Goal: Check status: Check status

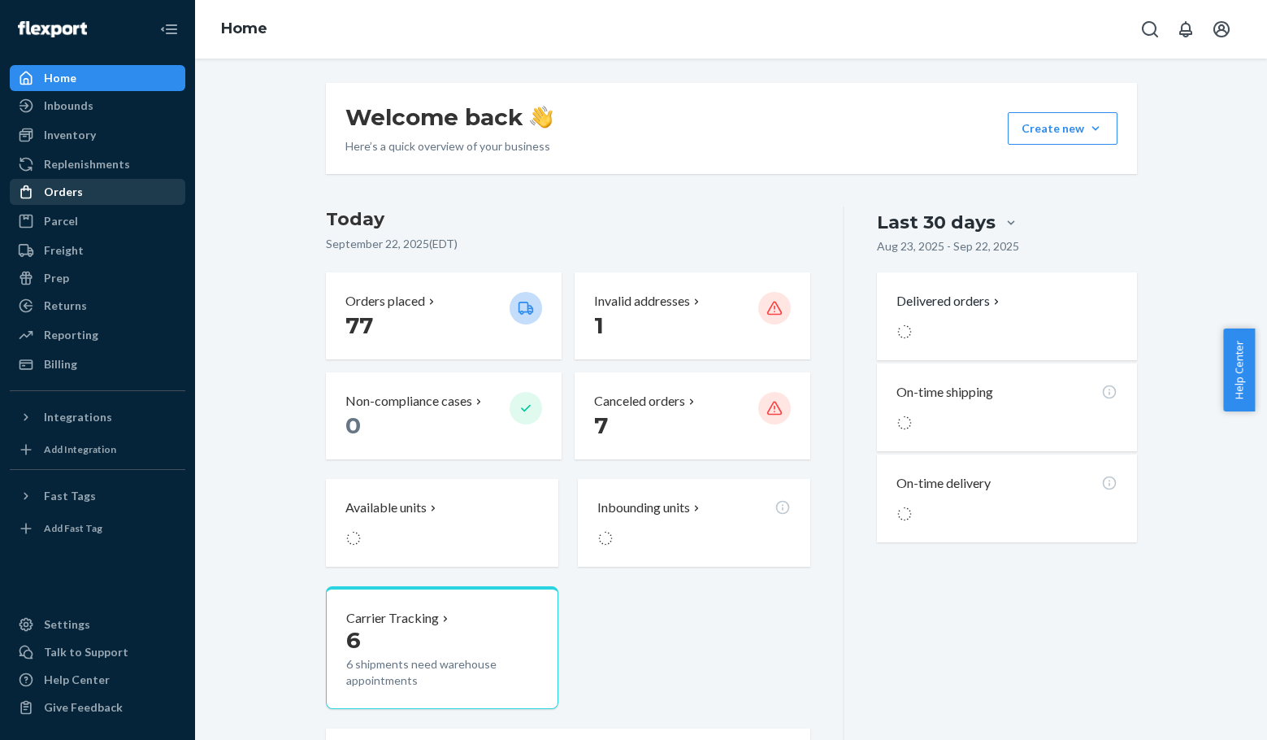
click at [107, 195] on div "Orders" at bounding box center [97, 191] width 172 height 23
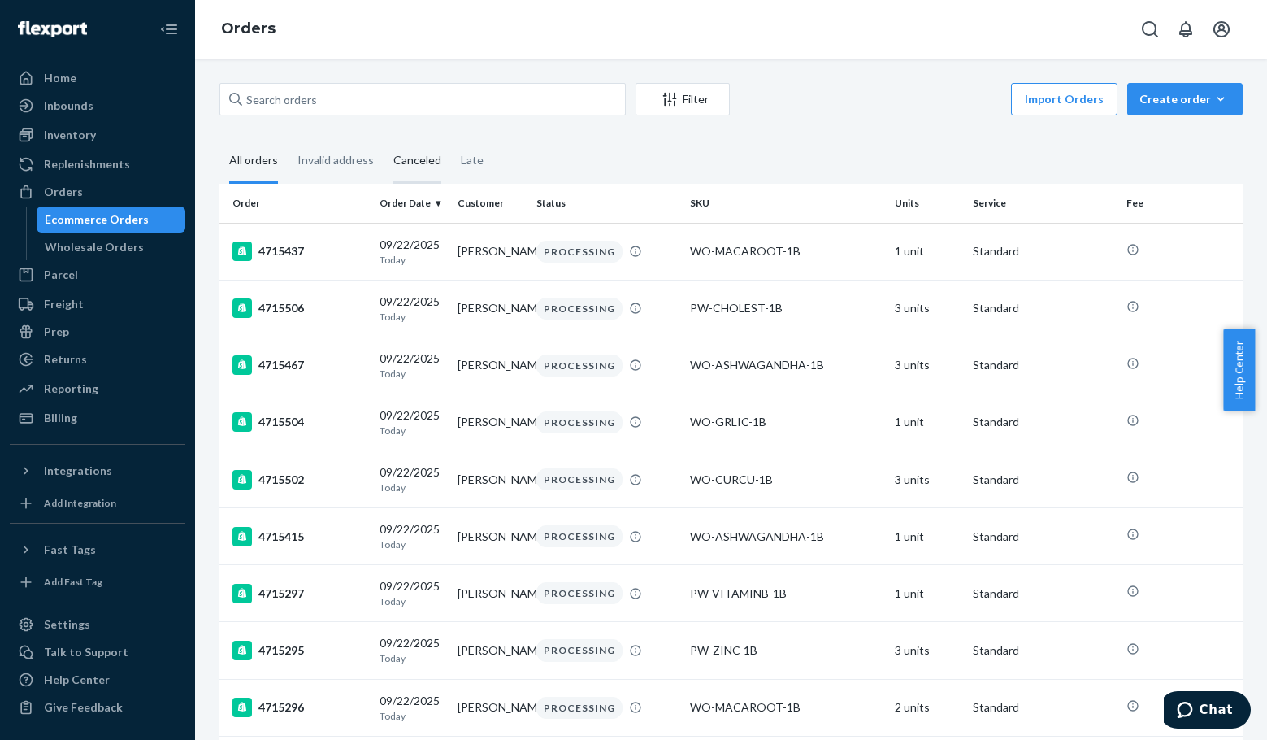
click at [419, 162] on div "Canceled" at bounding box center [417, 161] width 48 height 45
click at [384, 139] on input "Canceled" at bounding box center [384, 139] width 0 height 0
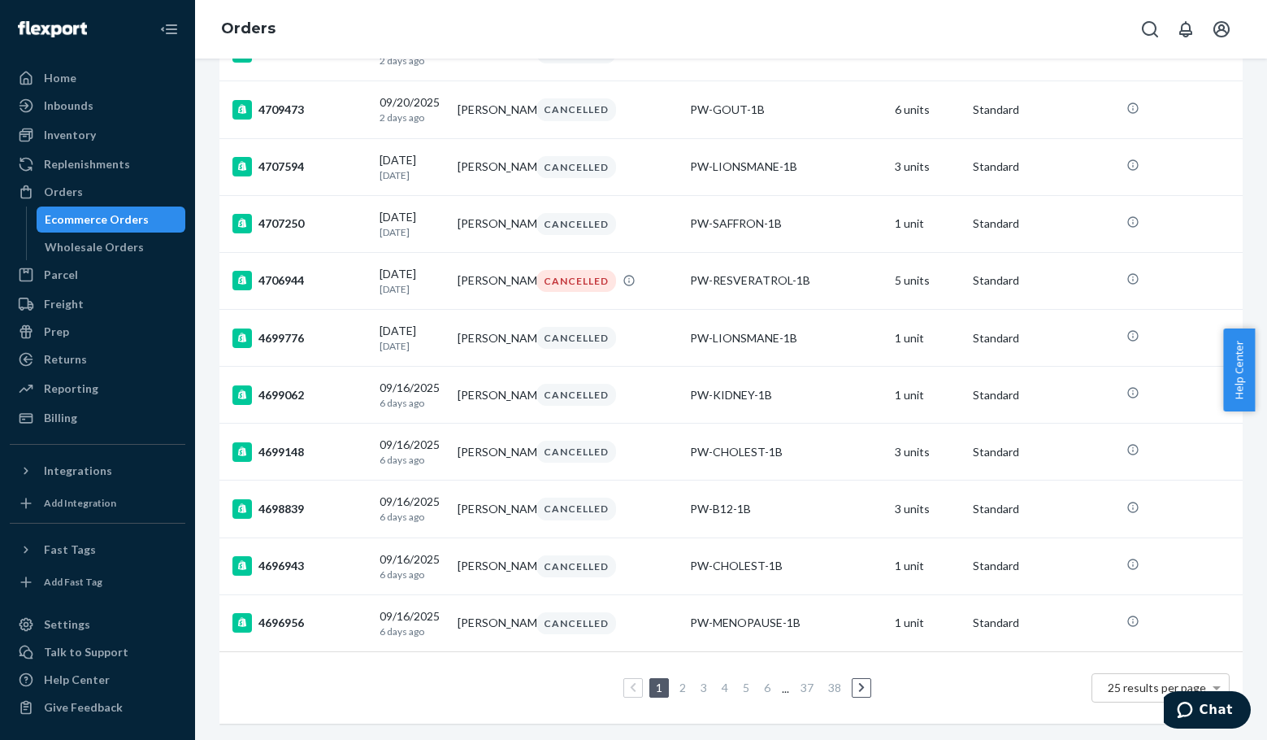
scroll to position [1046, 0]
click at [680, 680] on link "2" at bounding box center [682, 687] width 13 height 14
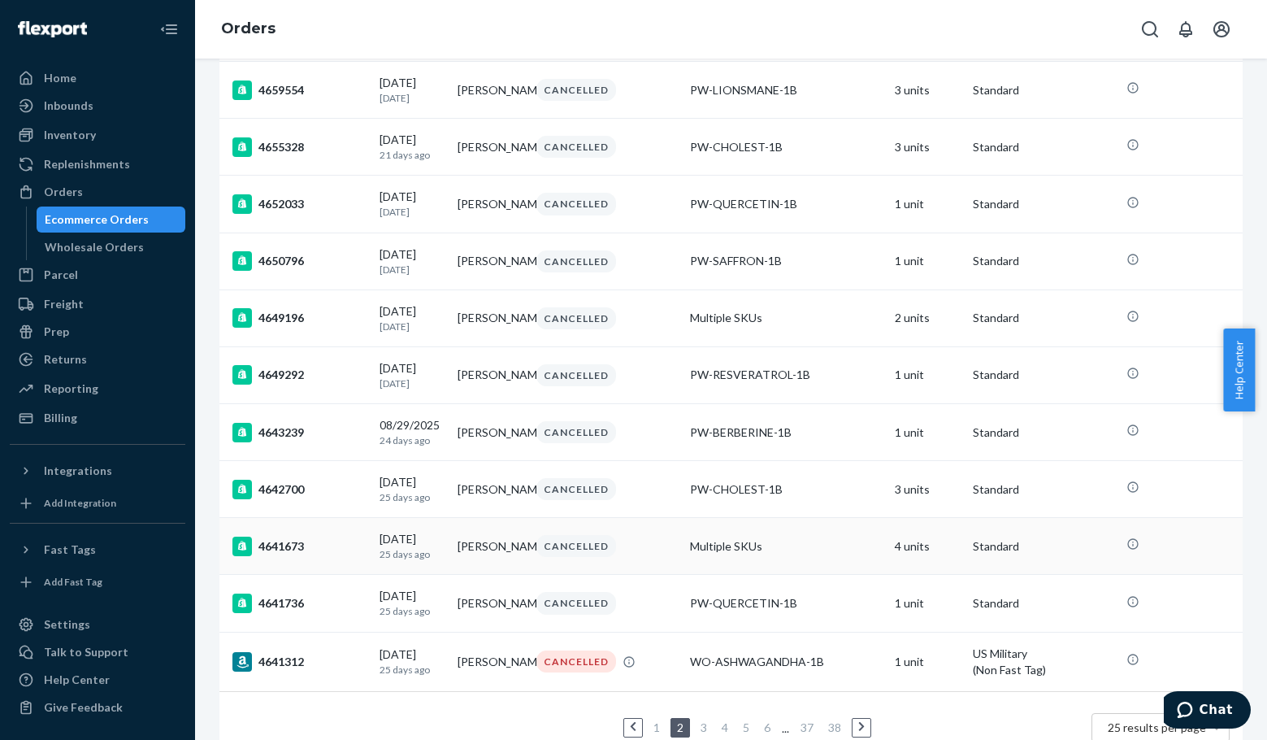
scroll to position [1065, 0]
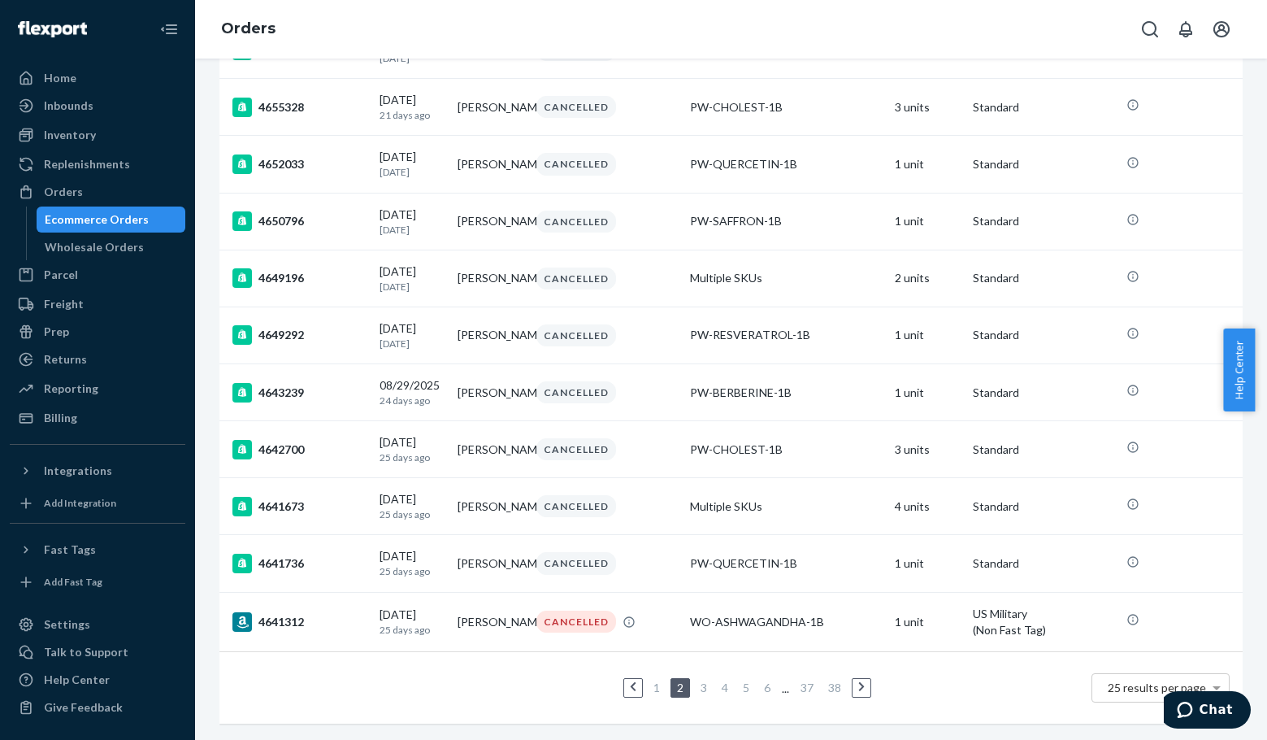
click at [650, 680] on link "1" at bounding box center [656, 687] width 13 height 14
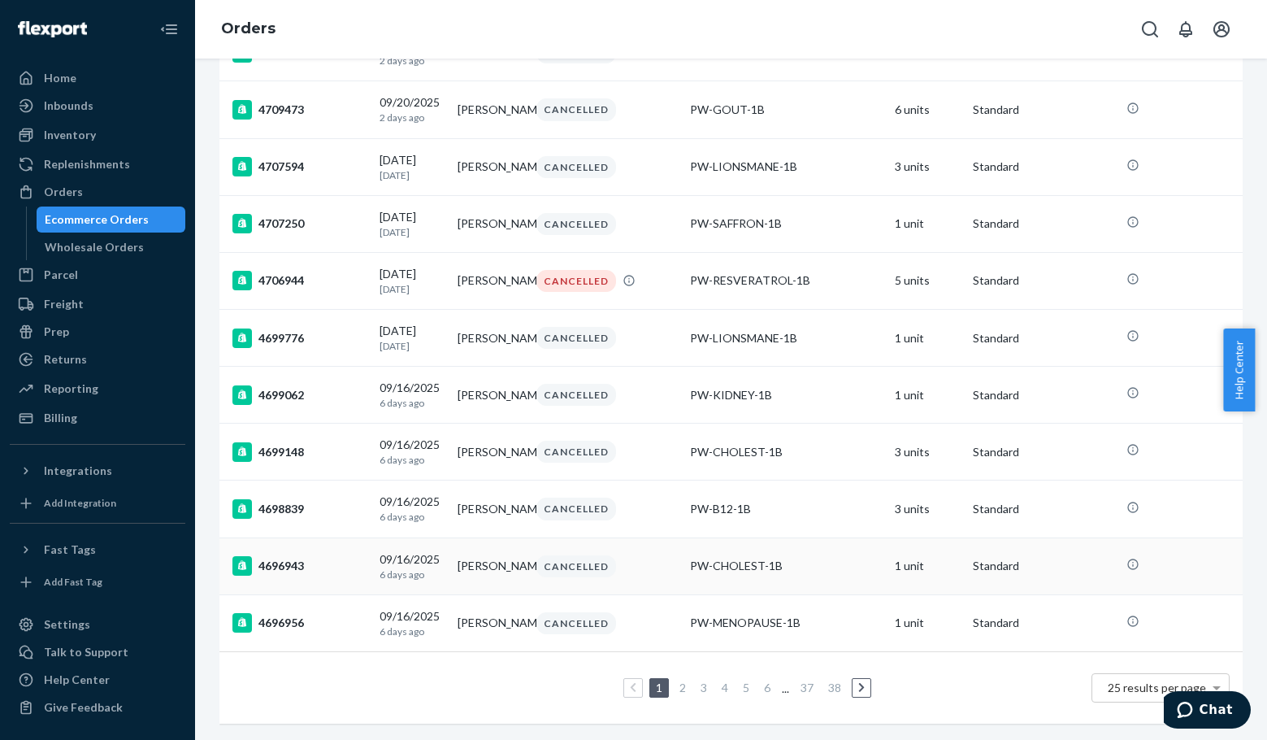
scroll to position [1046, 0]
click at [678, 680] on link "2" at bounding box center [682, 687] width 13 height 14
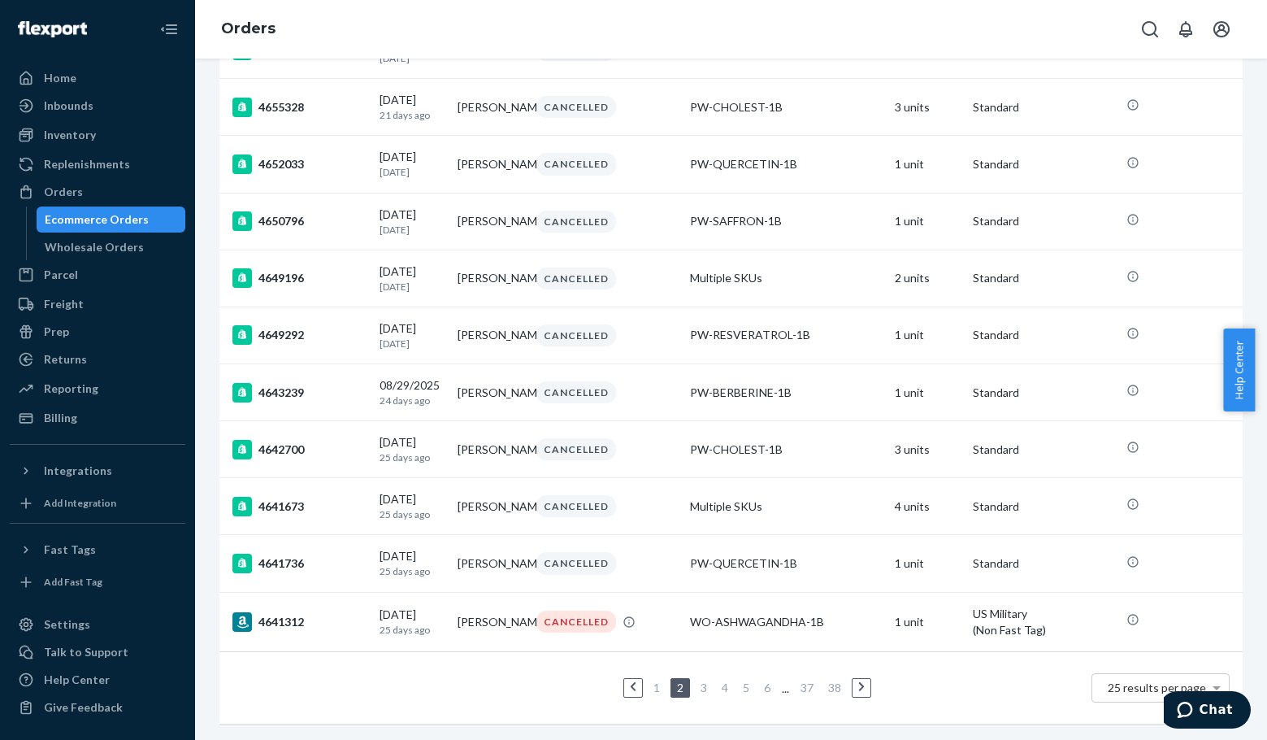
scroll to position [1065, 0]
click at [651, 680] on link "1" at bounding box center [656, 687] width 13 height 14
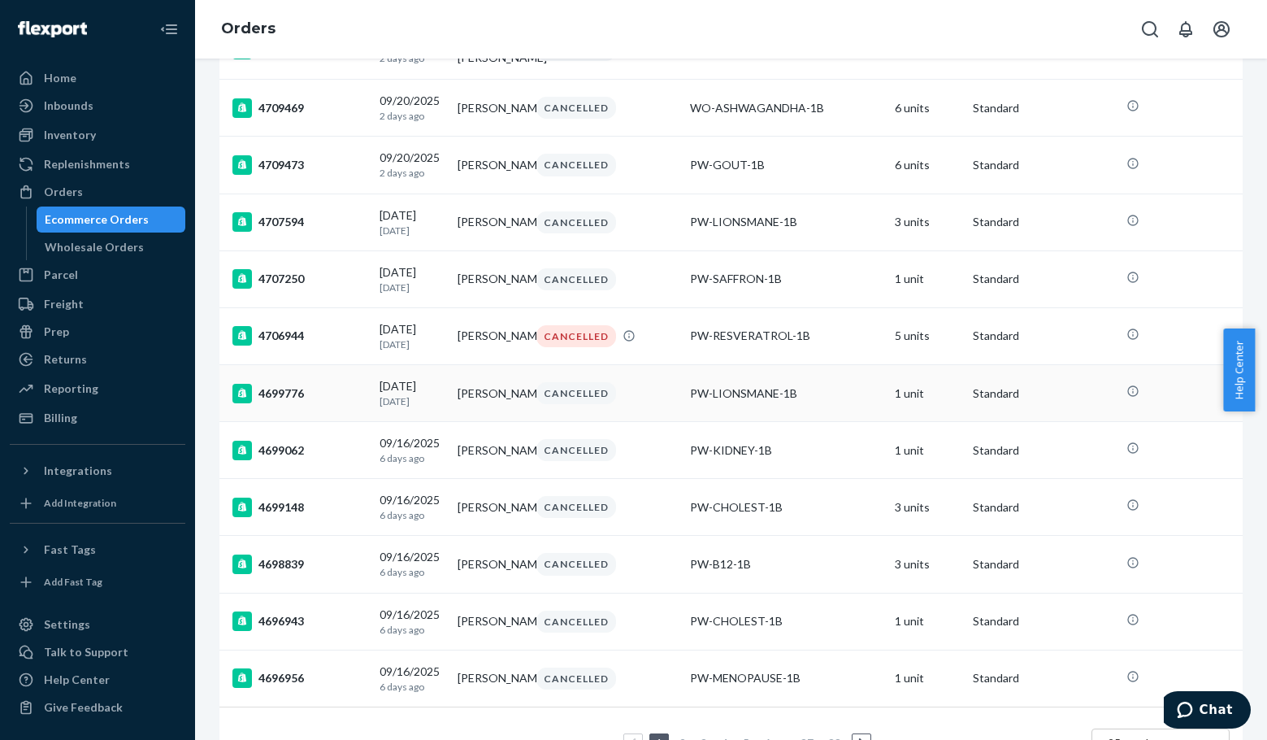
scroll to position [884, 0]
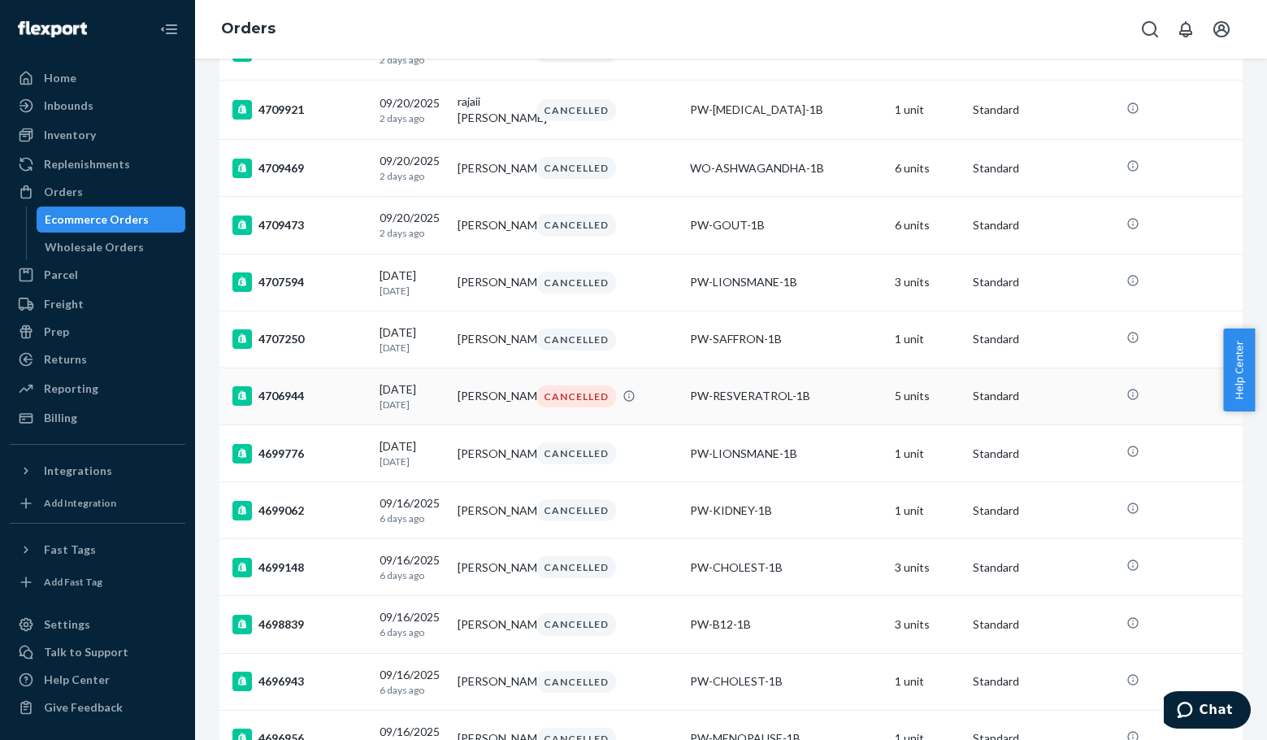
click at [285, 406] on div "4706944" at bounding box center [299, 396] width 134 height 20
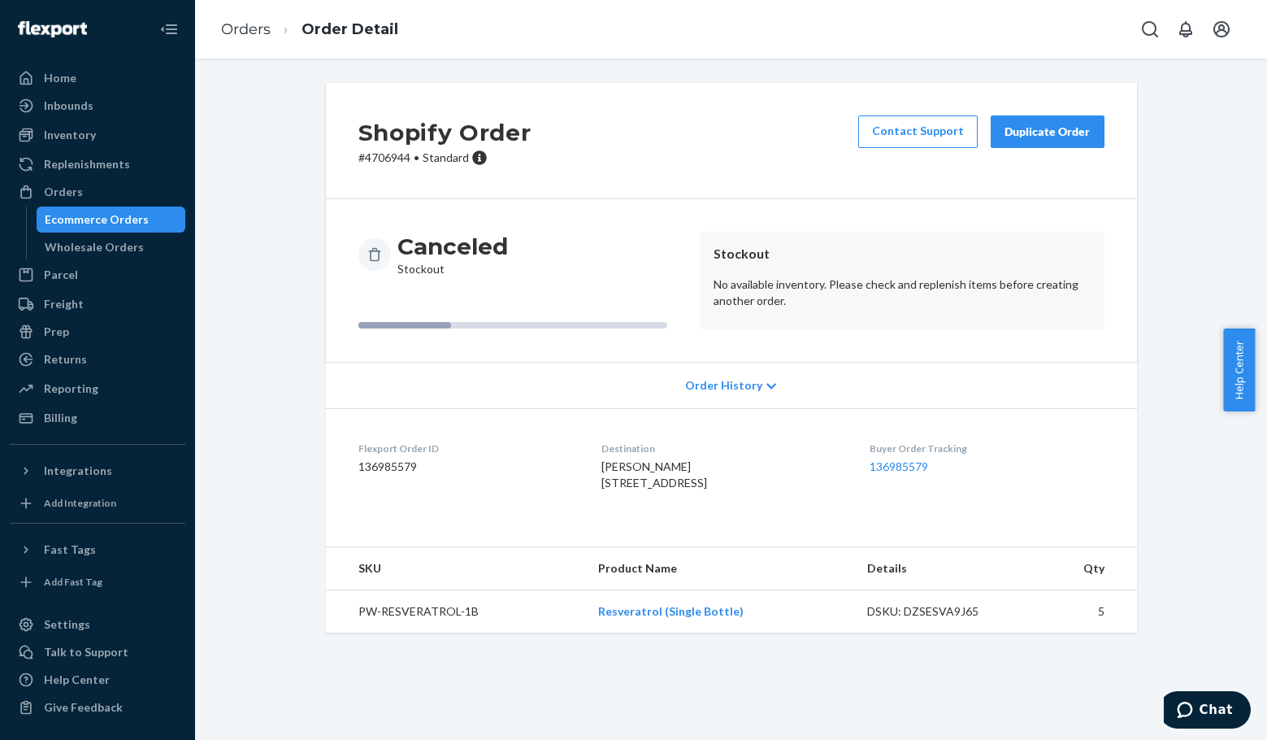
click at [381, 159] on p "# 4706944 • Standard" at bounding box center [444, 158] width 173 height 16
copy p "4706944"
click at [672, 618] on link "Resveratrol (Single Bottle)" at bounding box center [670, 611] width 145 height 14
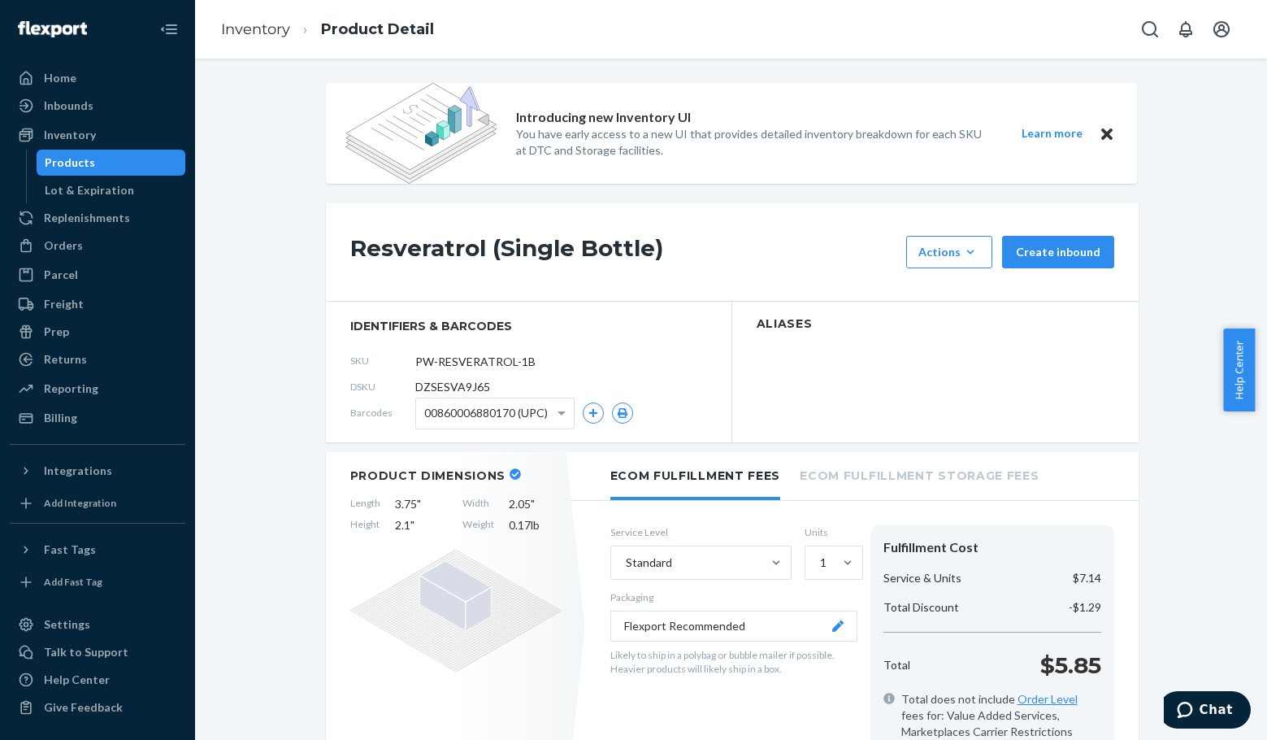
drag, startPoint x: 533, startPoint y: 363, endPoint x: 373, endPoint y: 361, distance: 160.1
click at [373, 361] on div "SKU PW-RESVERATROL-1B" at bounding box center [528, 361] width 357 height 26
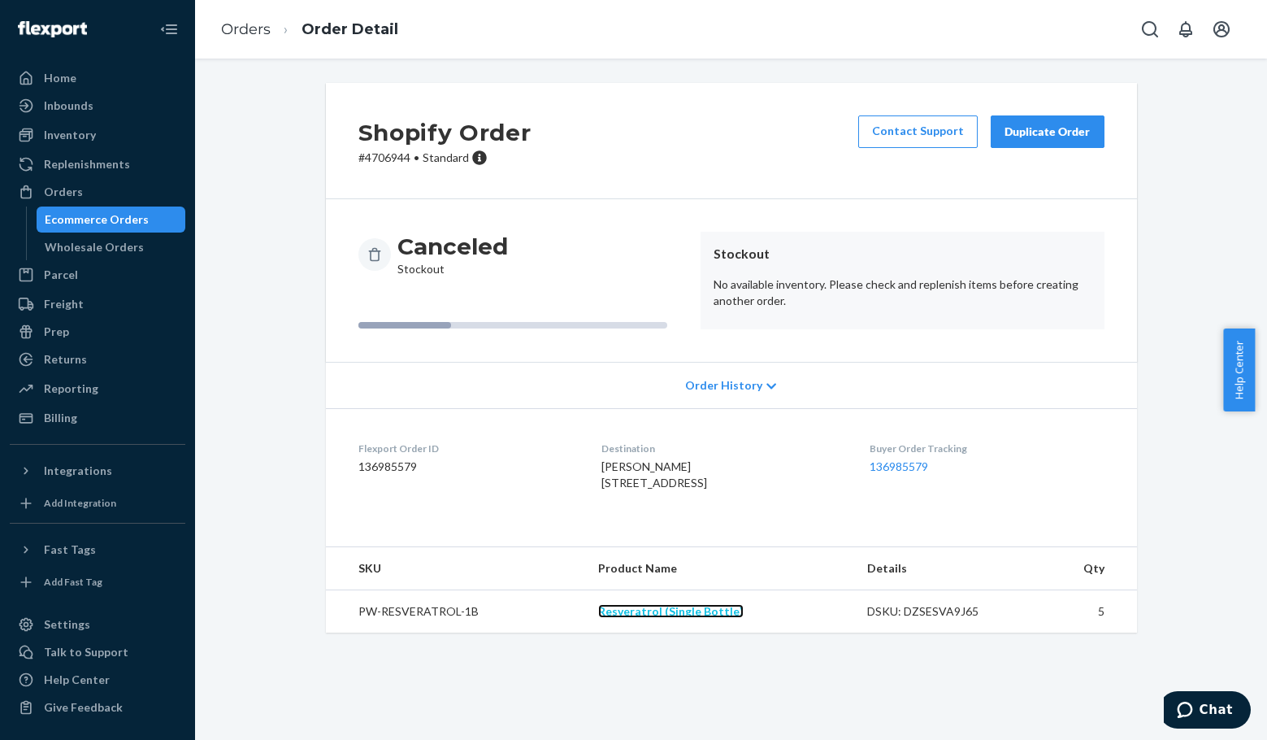
click at [704, 618] on link "Resveratrol (Single Bottle)" at bounding box center [670, 611] width 145 height 14
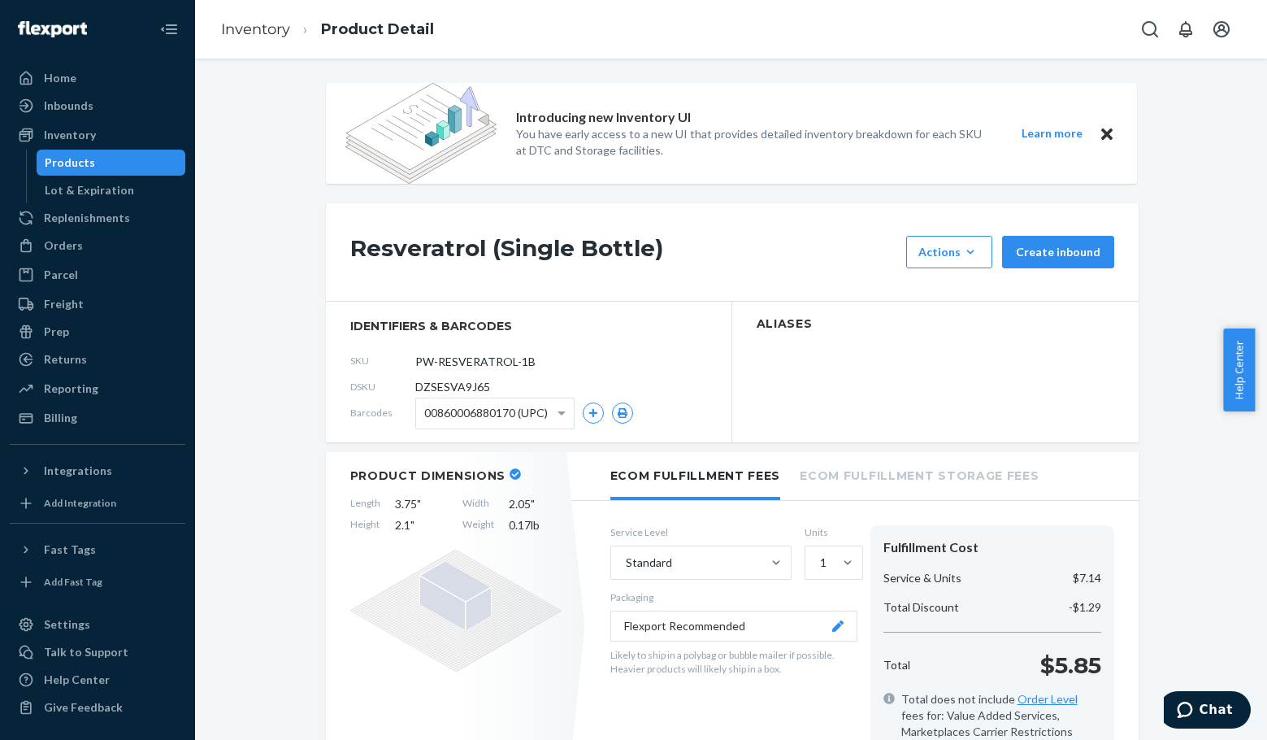
click at [90, 168] on div "Products" at bounding box center [70, 162] width 50 height 16
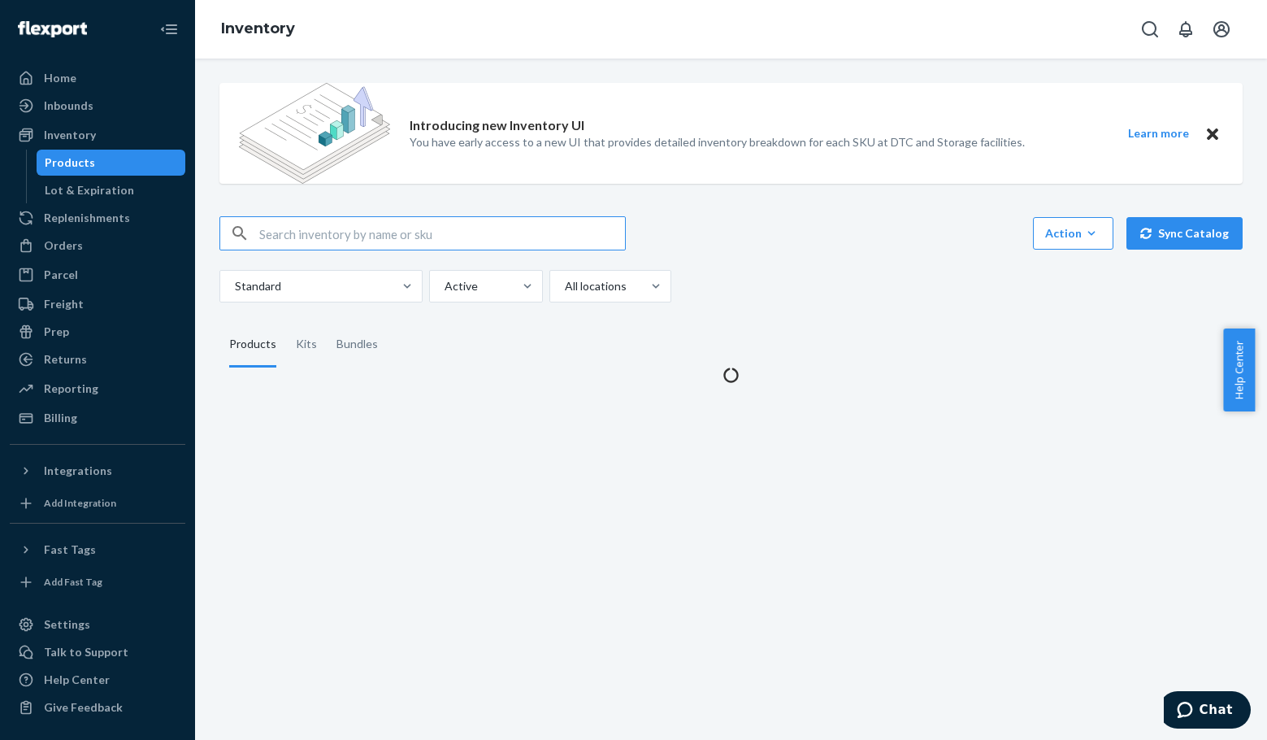
click at [291, 235] on input "text" at bounding box center [442, 233] width 366 height 33
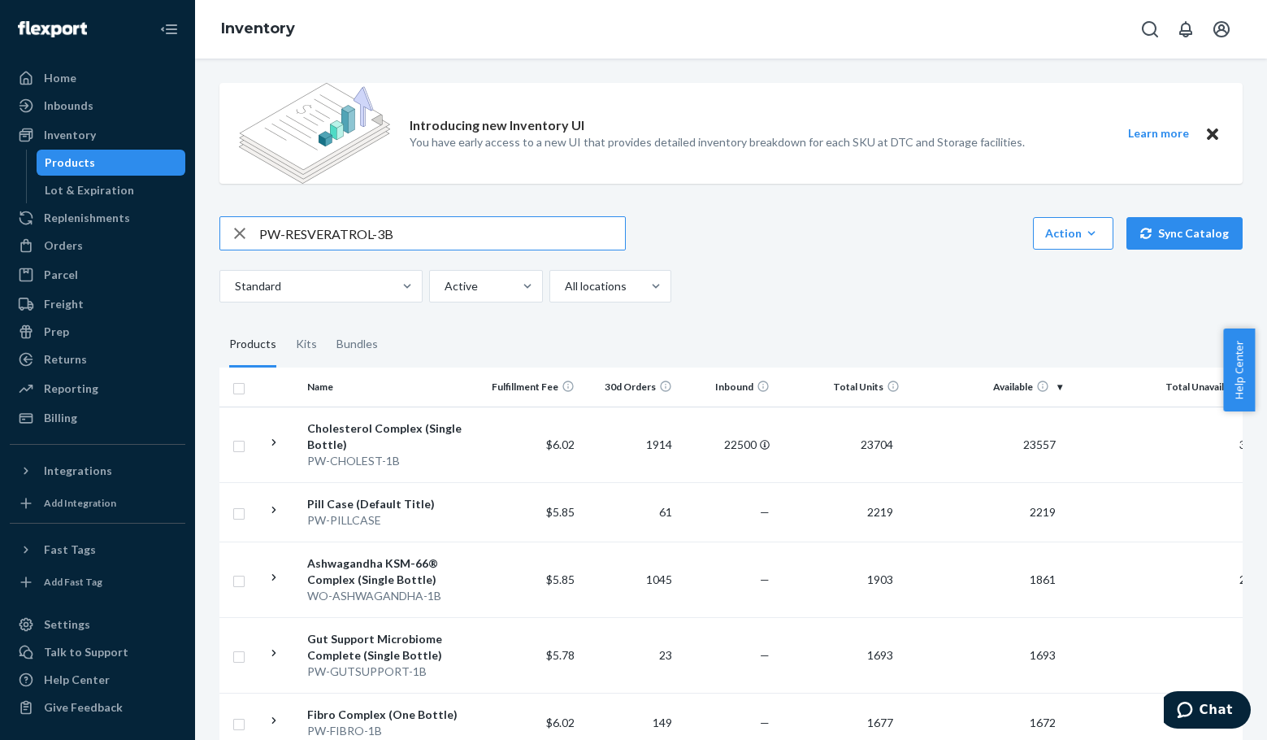
type input "PW-RESVERATROL-3B"
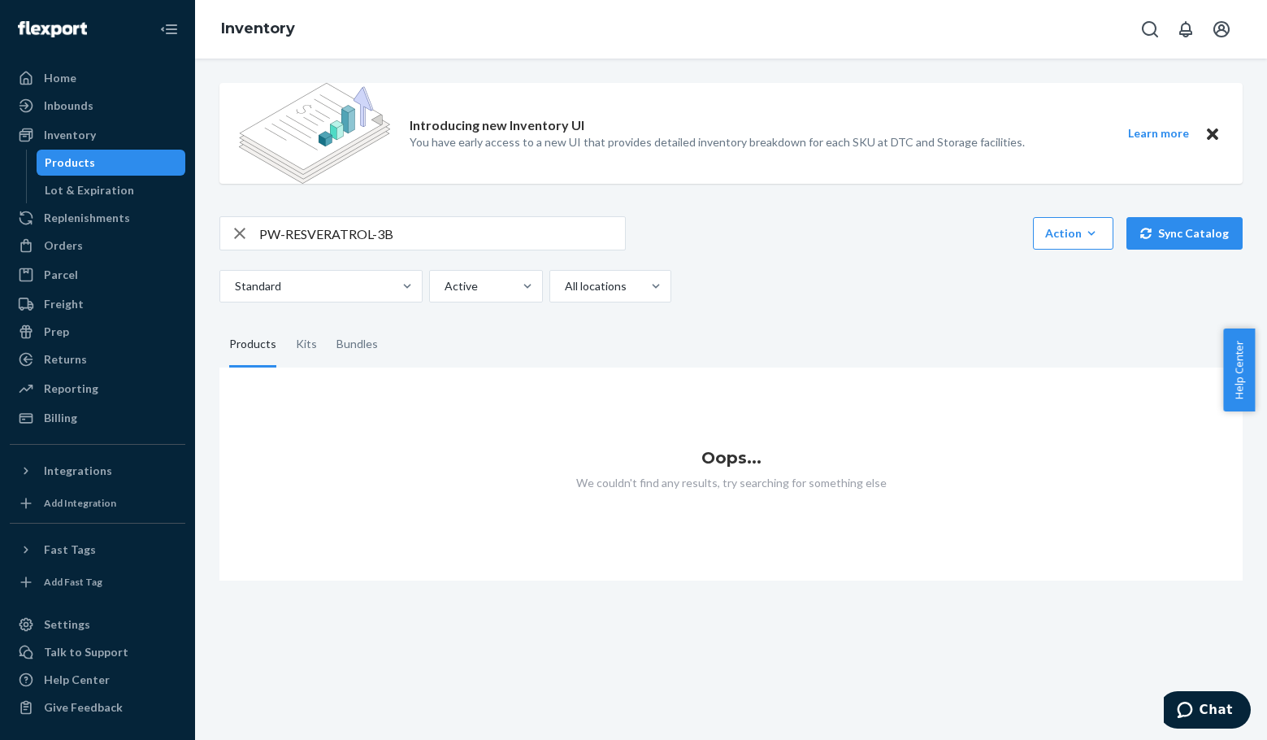
click at [450, 219] on input "PW-RESVERATROL-3B" at bounding box center [442, 233] width 366 height 33
drag, startPoint x: 440, startPoint y: 229, endPoint x: 117, endPoint y: 206, distance: 323.5
click at [128, 205] on div "Home Inbounds Shipping Plans Problems Inventory Products Lot & Expiration Reple…" at bounding box center [633, 370] width 1267 height 740
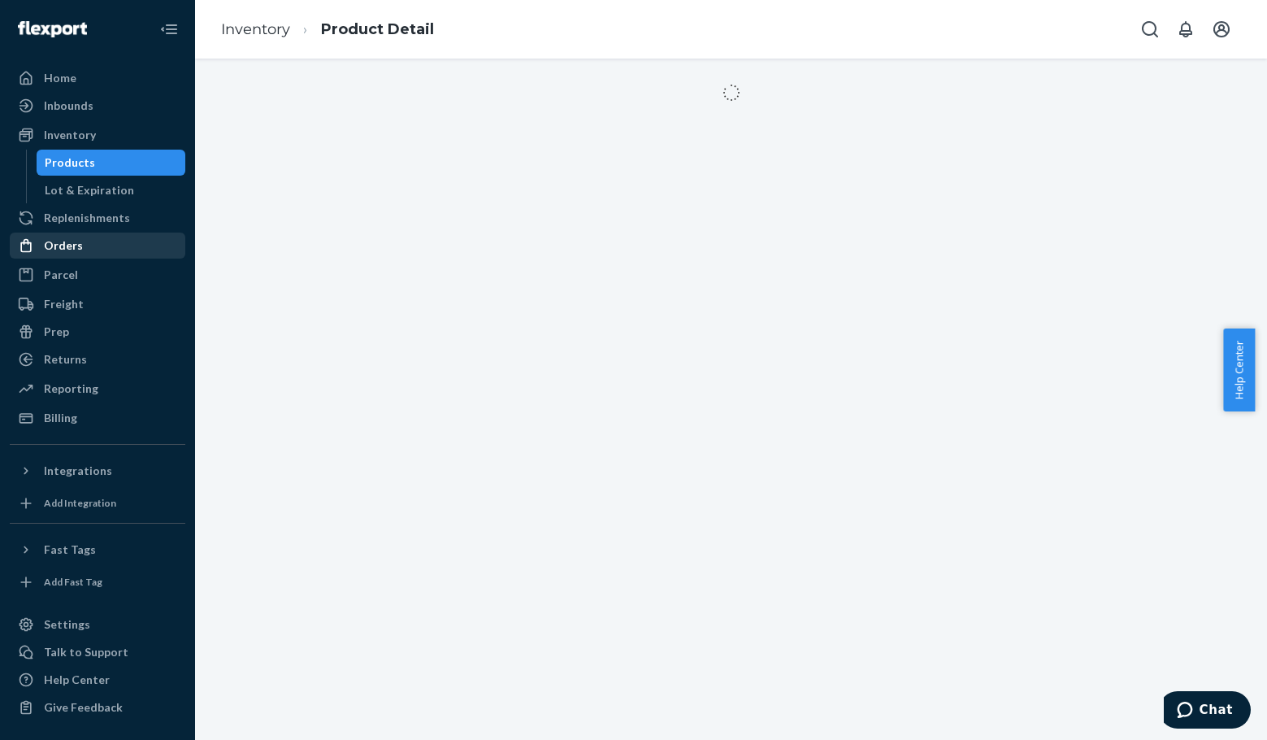
click at [99, 245] on div "Orders" at bounding box center [97, 245] width 172 height 23
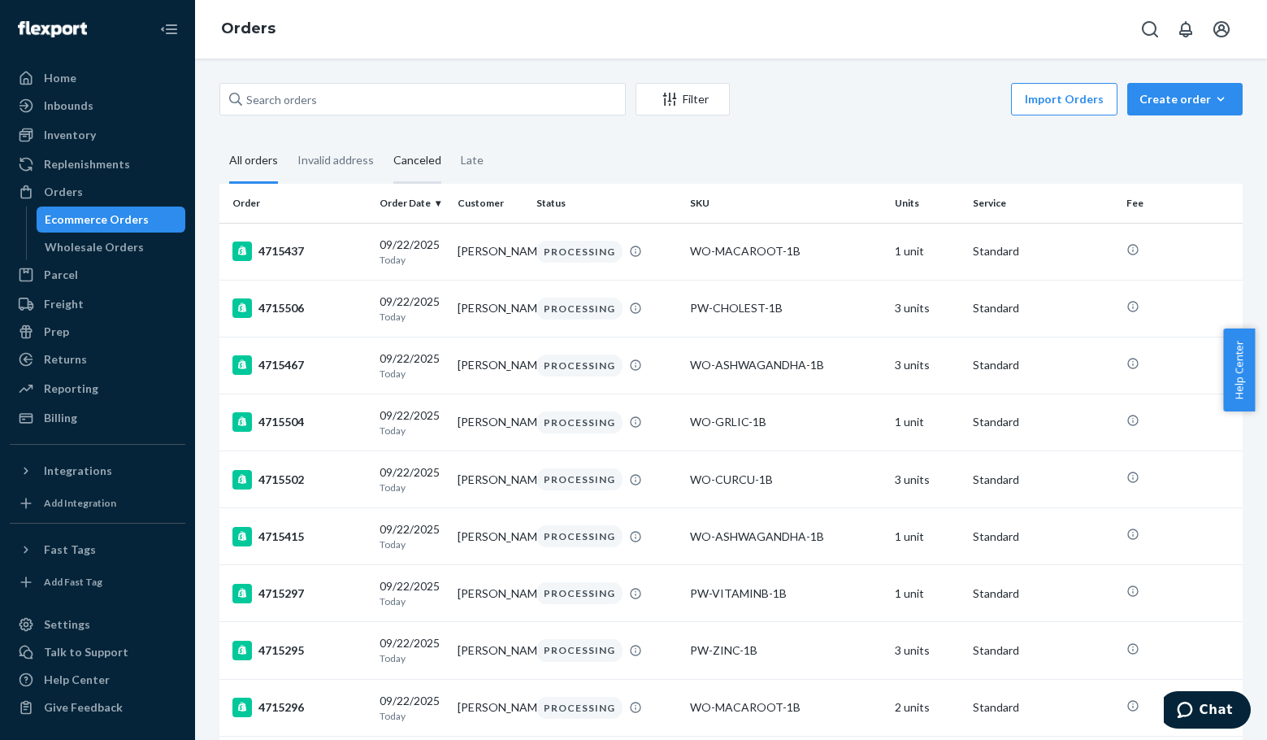
drag, startPoint x: 397, startPoint y: 165, endPoint x: 429, endPoint y: 174, distance: 33.7
click at [397, 164] on div "Canceled" at bounding box center [417, 161] width 48 height 45
click at [384, 139] on input "Canceled" at bounding box center [384, 139] width 0 height 0
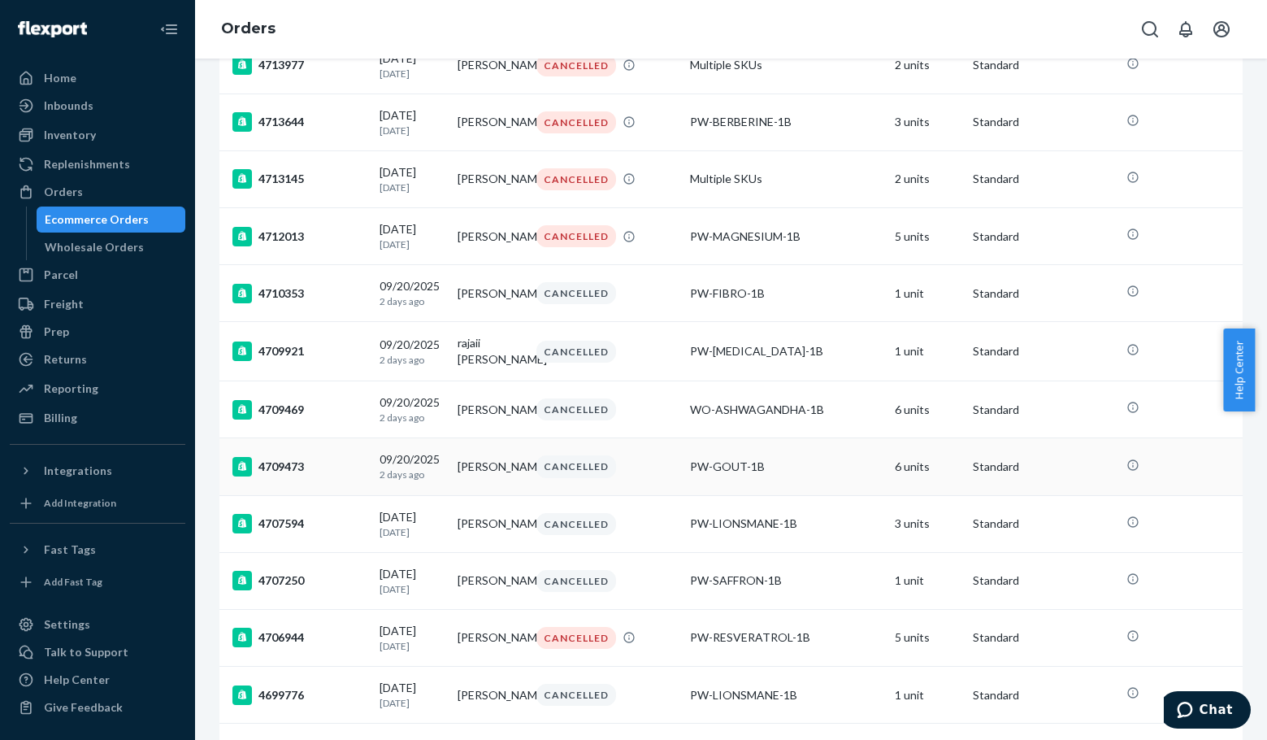
scroll to position [640, 0]
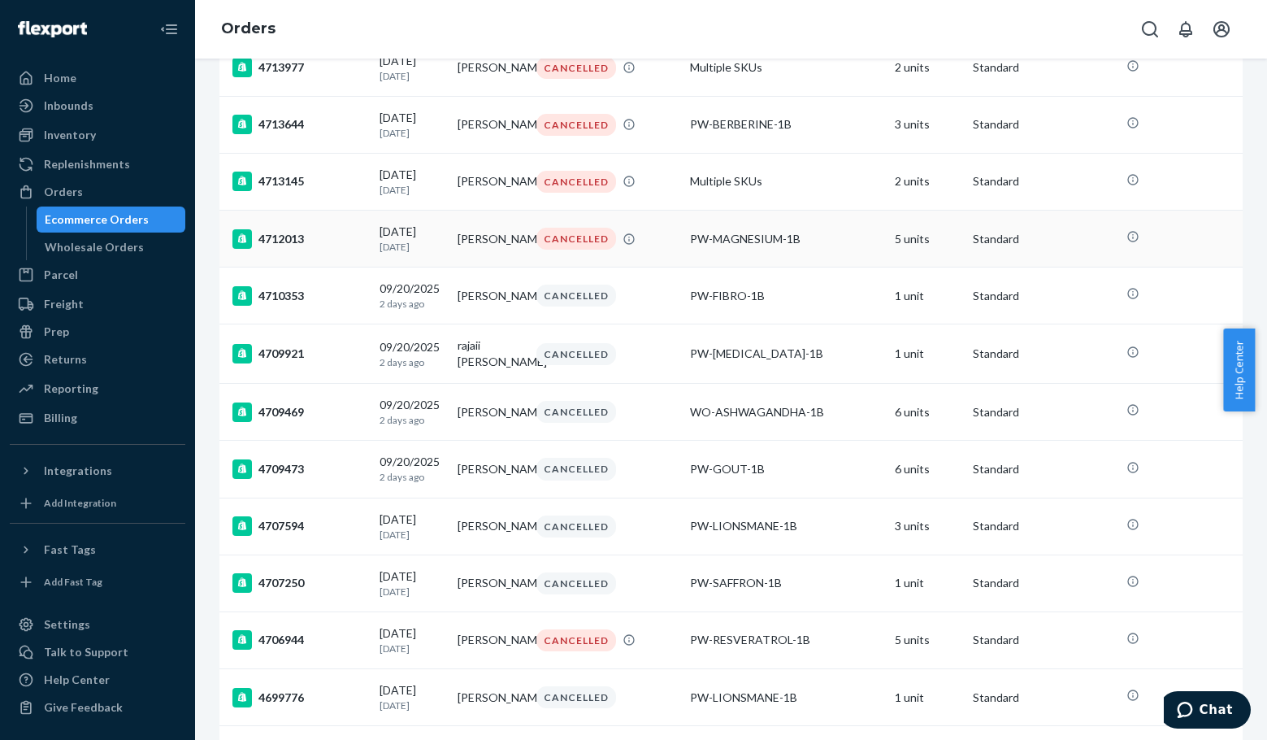
click at [293, 249] on div "4712013" at bounding box center [299, 239] width 134 height 20
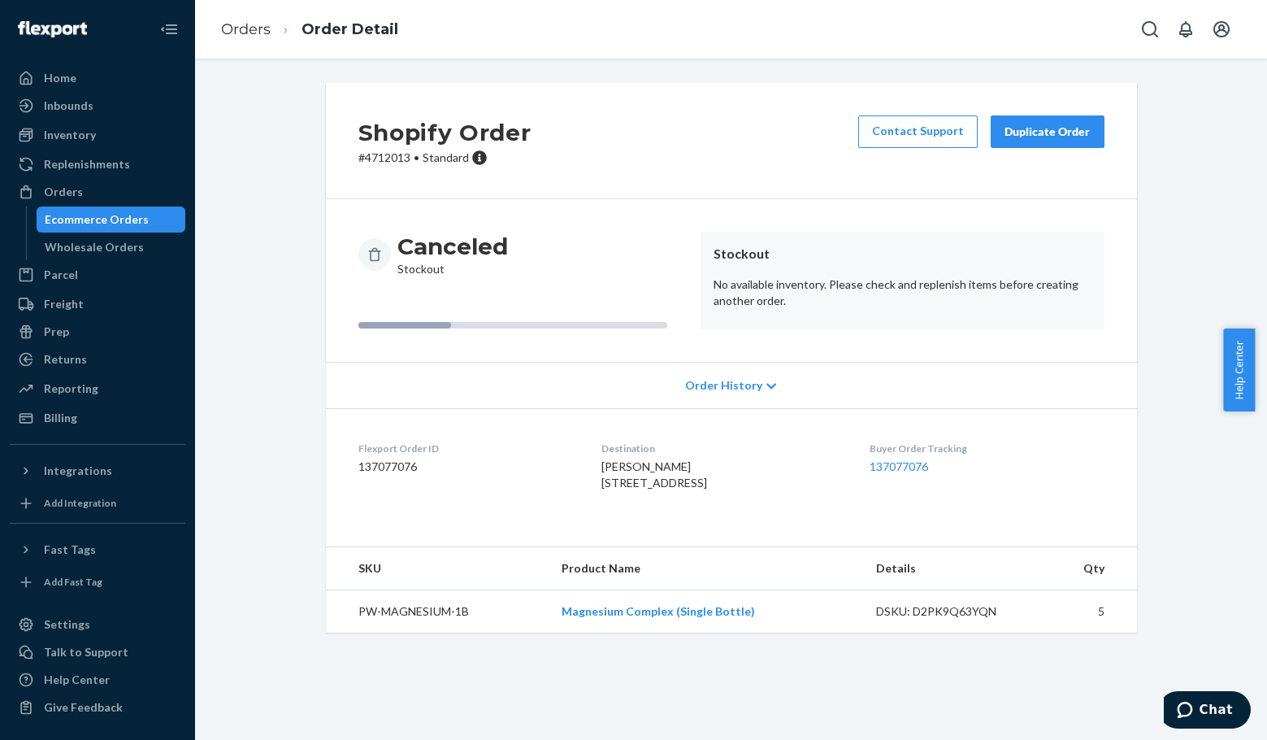
click at [375, 156] on p "# 4712013 • Standard" at bounding box center [444, 158] width 173 height 16
copy p "4712013"
click at [376, 159] on p "# 4712013 • Standard" at bounding box center [444, 158] width 173 height 16
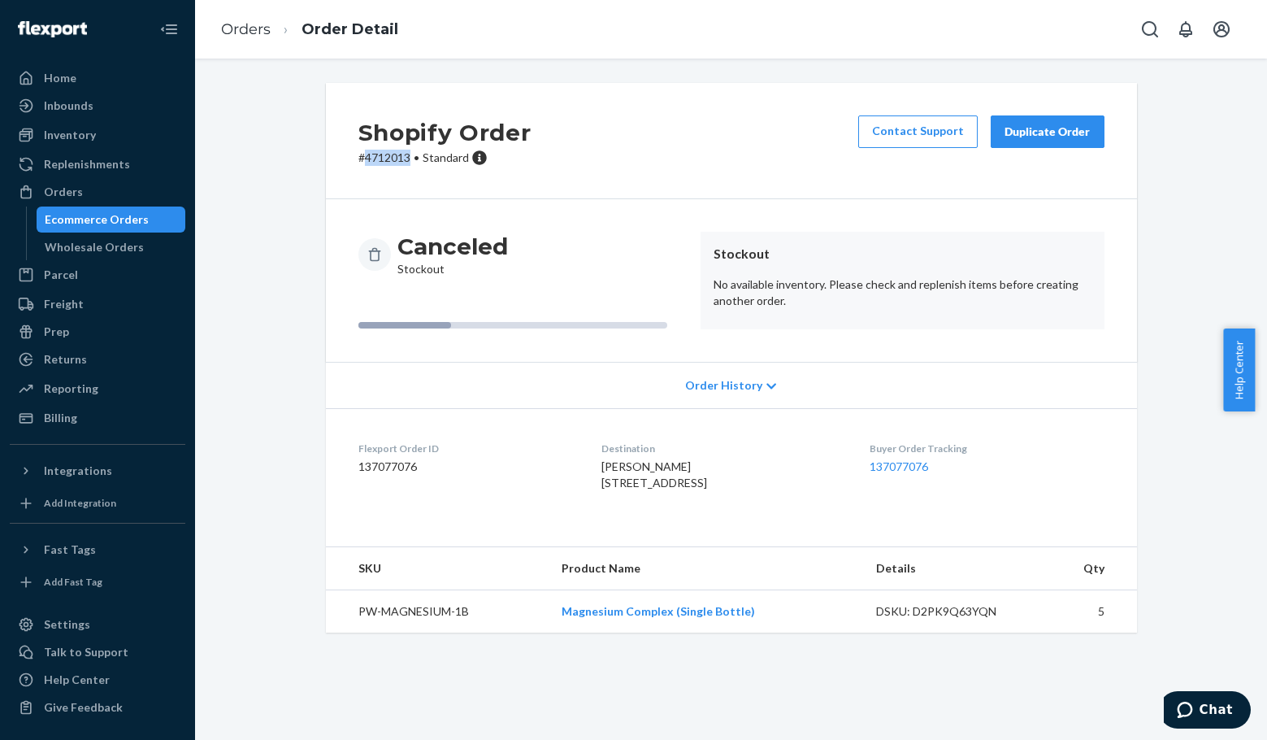
copy p "4712013"
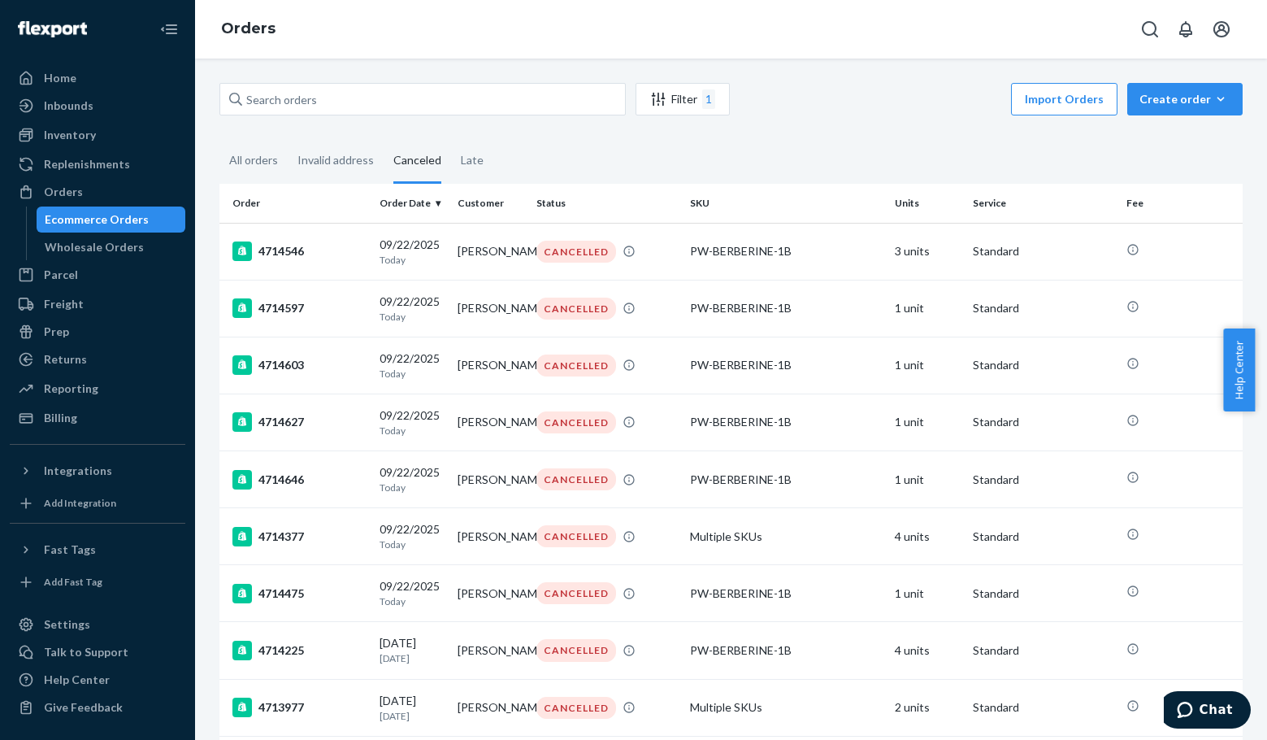
scroll to position [494, 0]
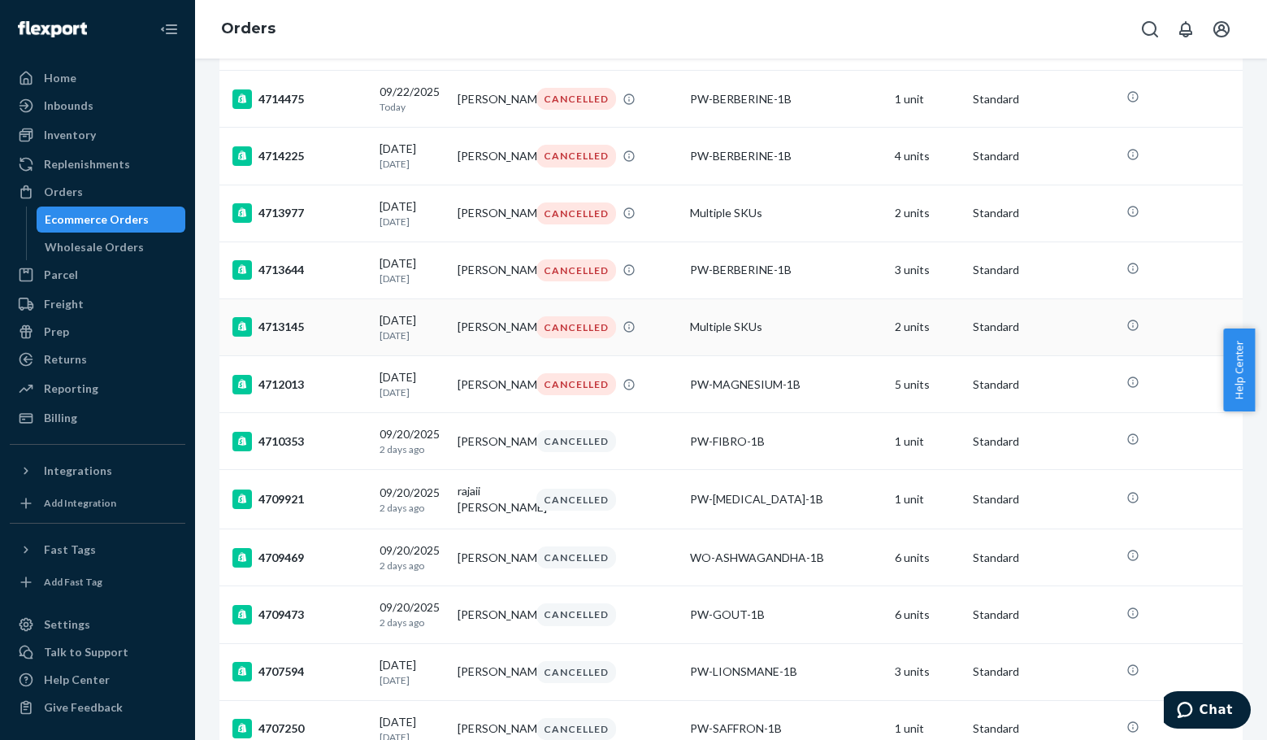
click at [297, 336] on div "4713145" at bounding box center [299, 327] width 134 height 20
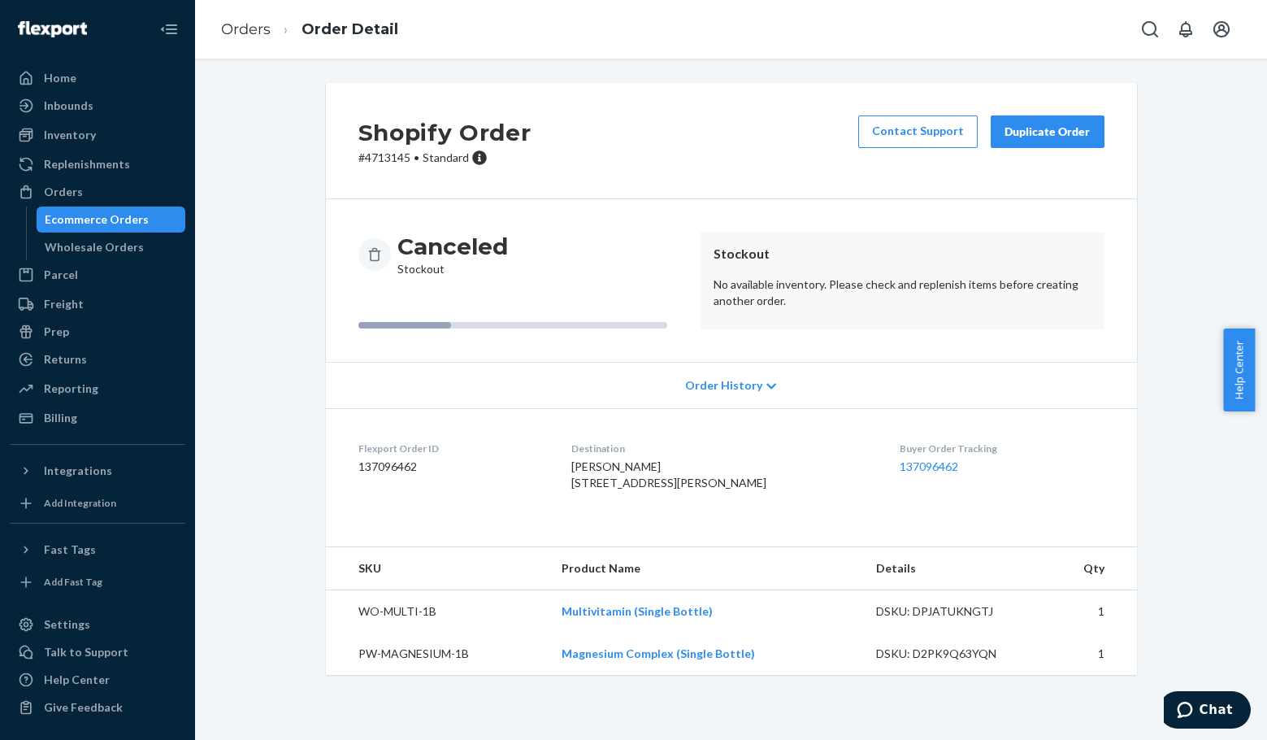
click at [372, 159] on p "# 4713145 • Standard" at bounding box center [444, 158] width 173 height 16
drag, startPoint x: 372, startPoint y: 159, endPoint x: 428, endPoint y: 150, distance: 56.9
click at [373, 158] on p "# 4713145 • Standard" at bounding box center [444, 158] width 173 height 16
copy p "4713145"
